Goal: Entertainment & Leisure: Consume media (video, audio)

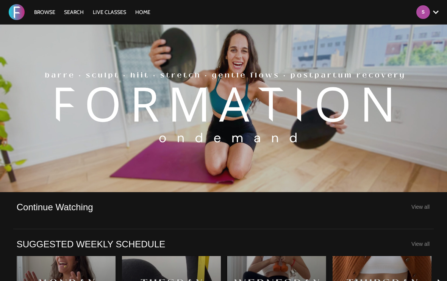
scroll to position [221, 0]
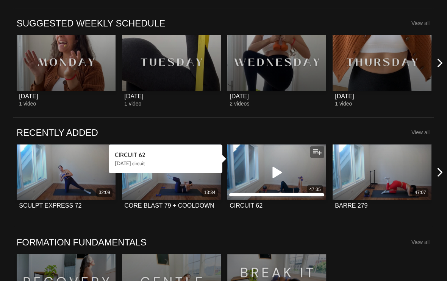
click at [282, 175] on icon at bounding box center [276, 172] width 23 height 13
